Goal: Find specific fact: Find contact information

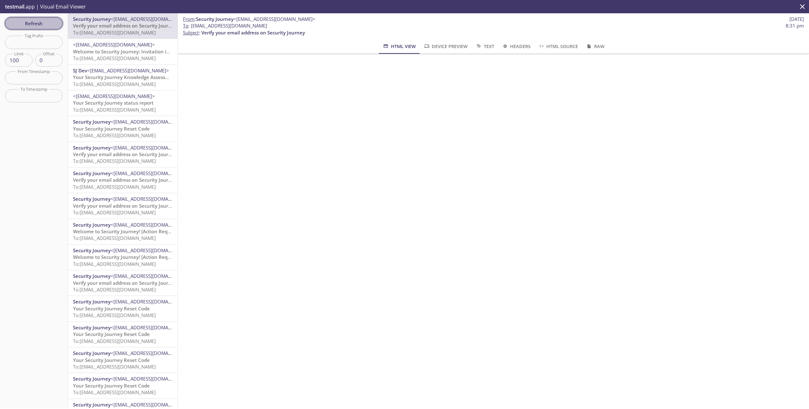
click at [46, 26] on span "Refresh" at bounding box center [33, 23] width 47 height 8
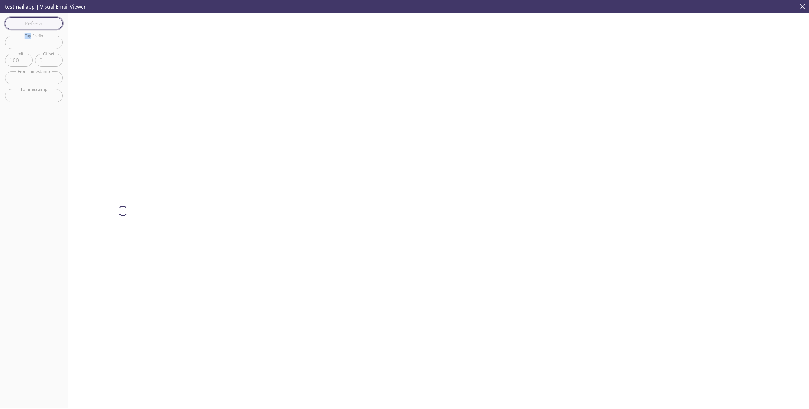
click at [46, 26] on div "Refresh Filters Tag Prefix Tag Prefix Limit 100 Limit Offset 0 Offset From Time…" at bounding box center [34, 210] width 68 height 395
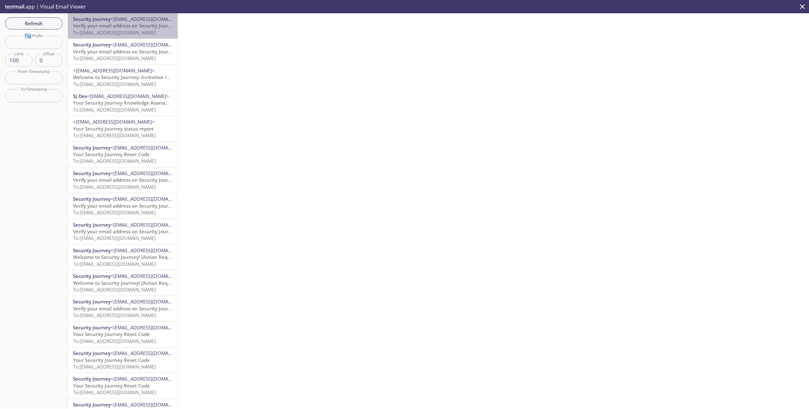
click at [118, 32] on span "To: [EMAIL_ADDRESS][DOMAIN_NAME]" at bounding box center [114, 32] width 83 height 6
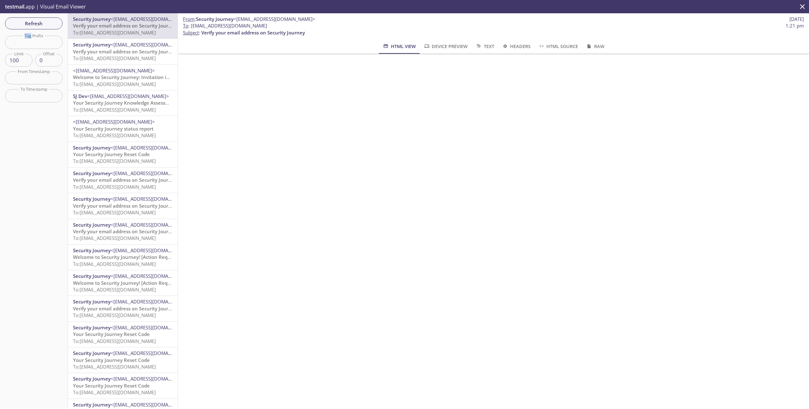
click at [138, 56] on span "To: [EMAIL_ADDRESS][DOMAIN_NAME]" at bounding box center [114, 58] width 83 height 6
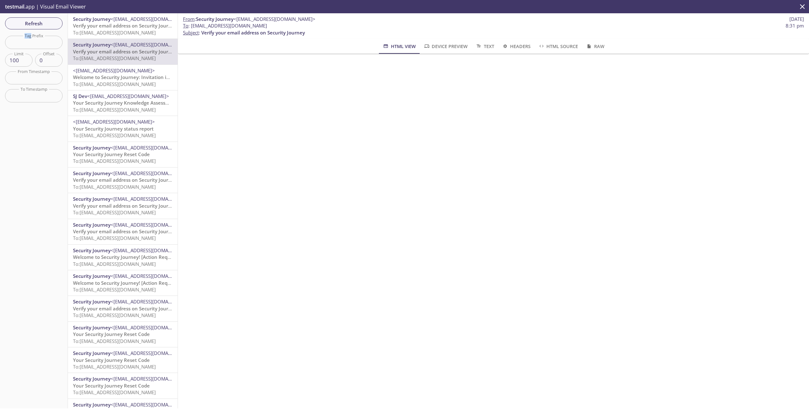
drag, startPoint x: 276, startPoint y: 27, endPoint x: 191, endPoint y: 26, distance: 85.1
click at [191, 26] on span "To : [EMAIL_ADDRESS][DOMAIN_NAME] 8:31 pm" at bounding box center [493, 25] width 621 height 7
copy span "[EMAIL_ADDRESS][DOMAIN_NAME]"
